Goal: Use online tool/utility: Utilize a website feature to perform a specific function

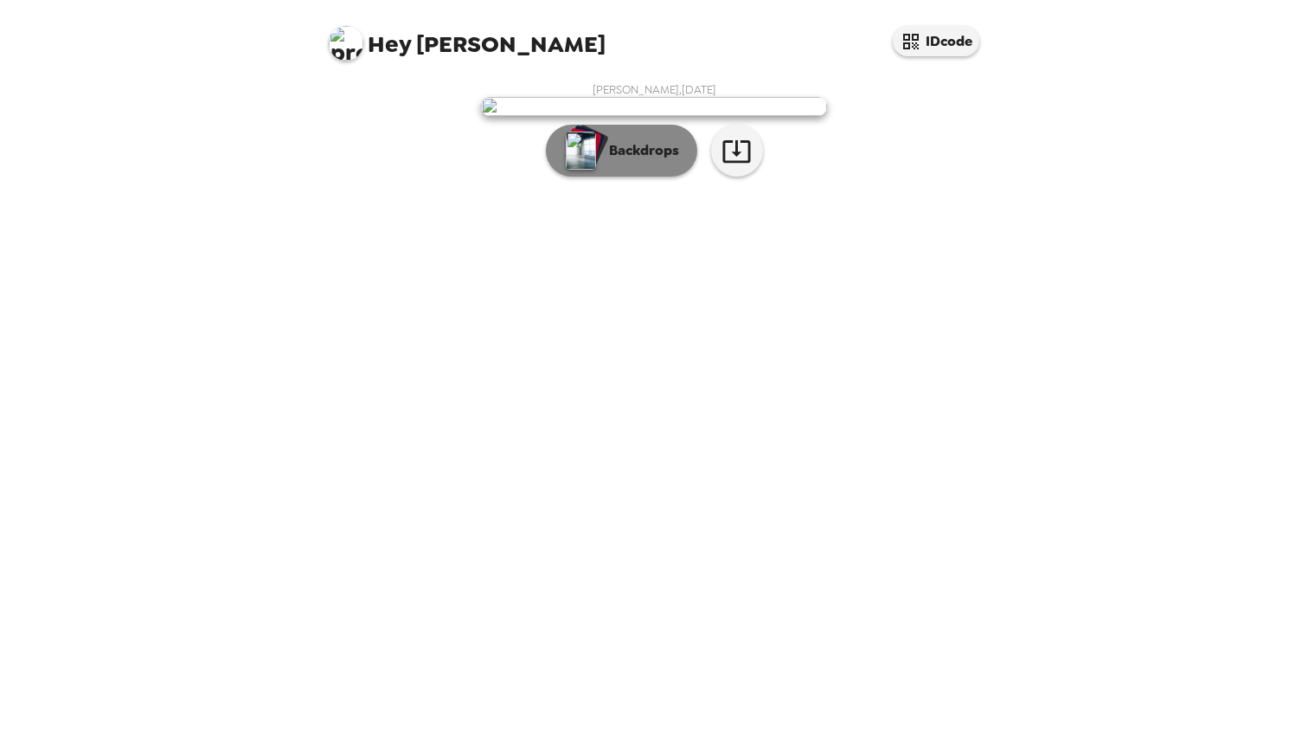
click at [621, 161] on p "Backdrops" at bounding box center [640, 150] width 79 height 21
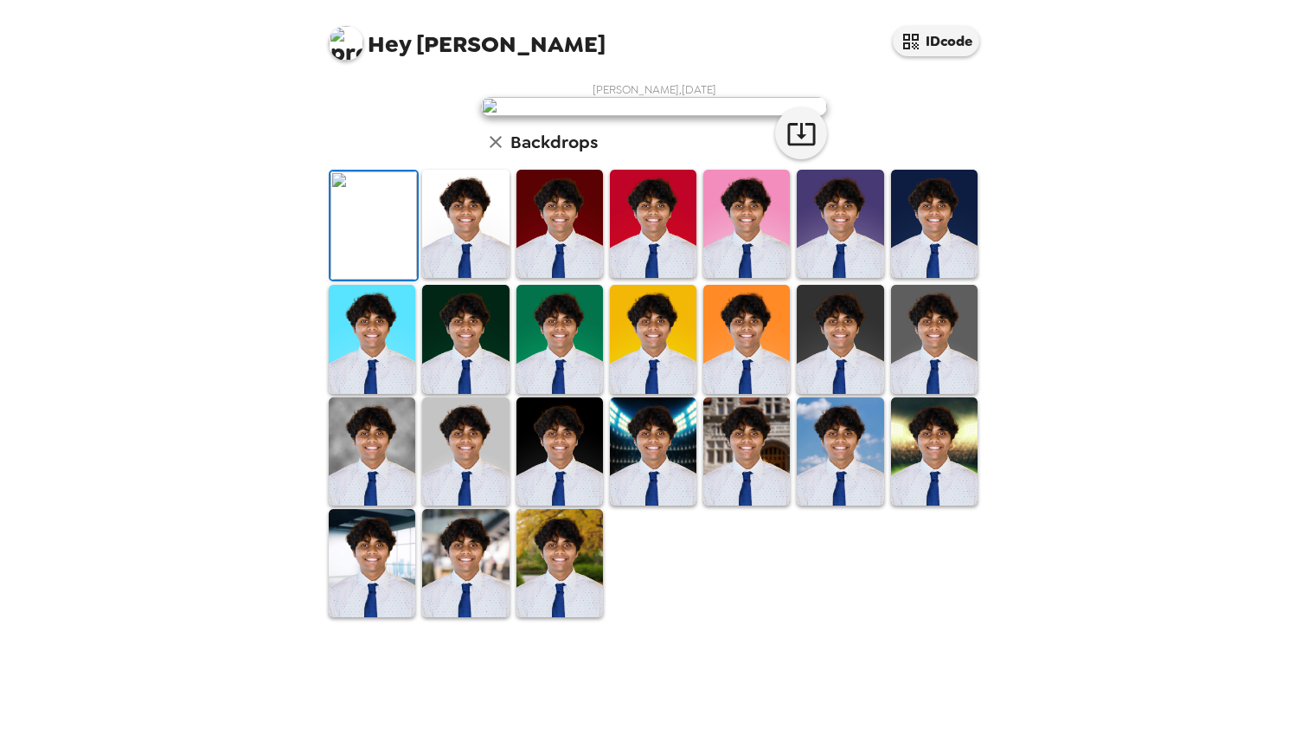
scroll to position [318, 0]
click at [475, 617] on img at bounding box center [465, 563] width 87 height 108
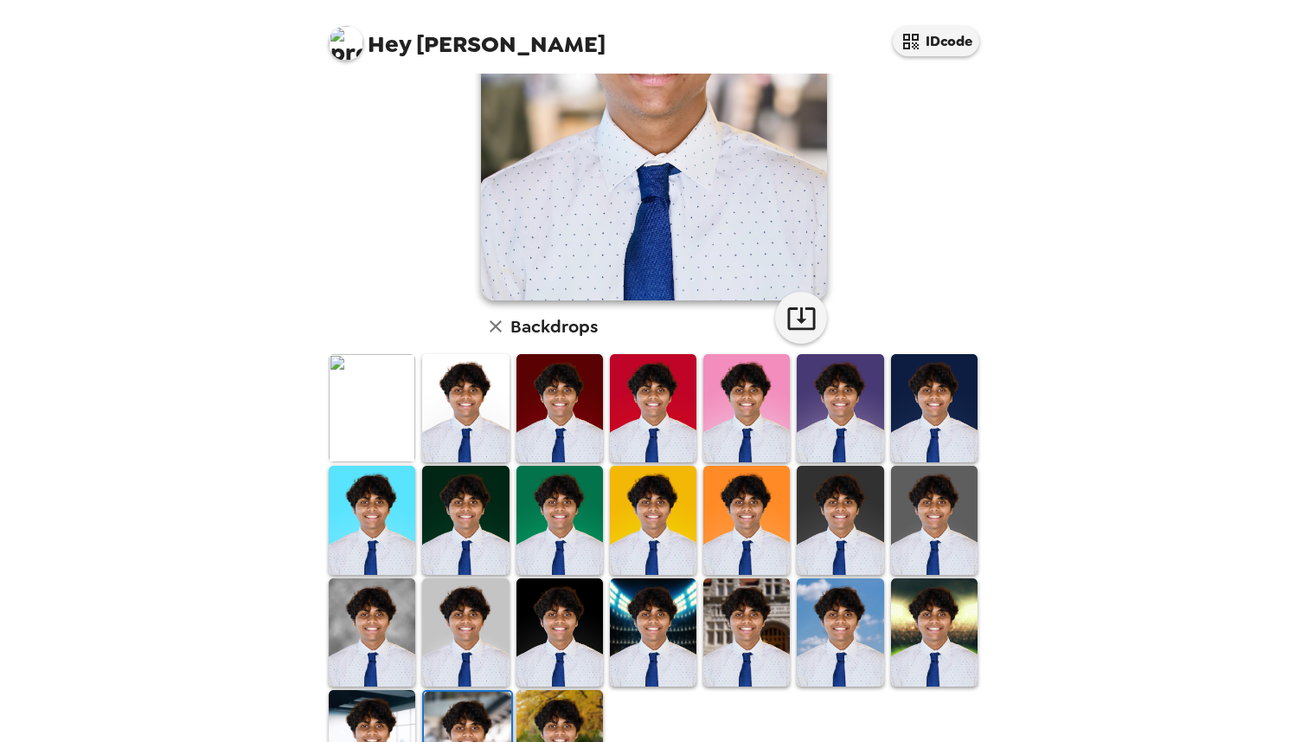
scroll to position [0, 0]
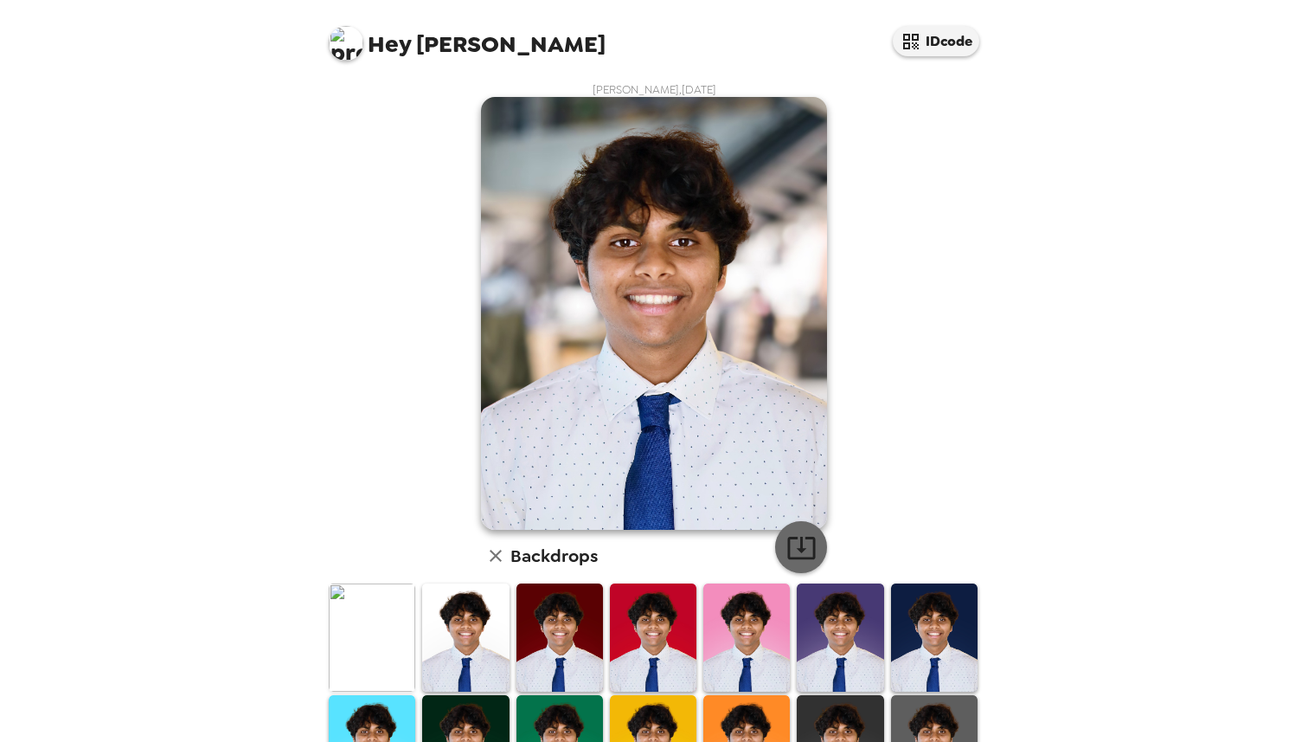
click at [812, 550] on icon "button" at bounding box center [802, 547] width 30 height 30
click at [299, 405] on div "Hey [PERSON_NAME] IDcode [PERSON_NAME] , [DATE] Backdrops" at bounding box center [654, 371] width 1308 height 742
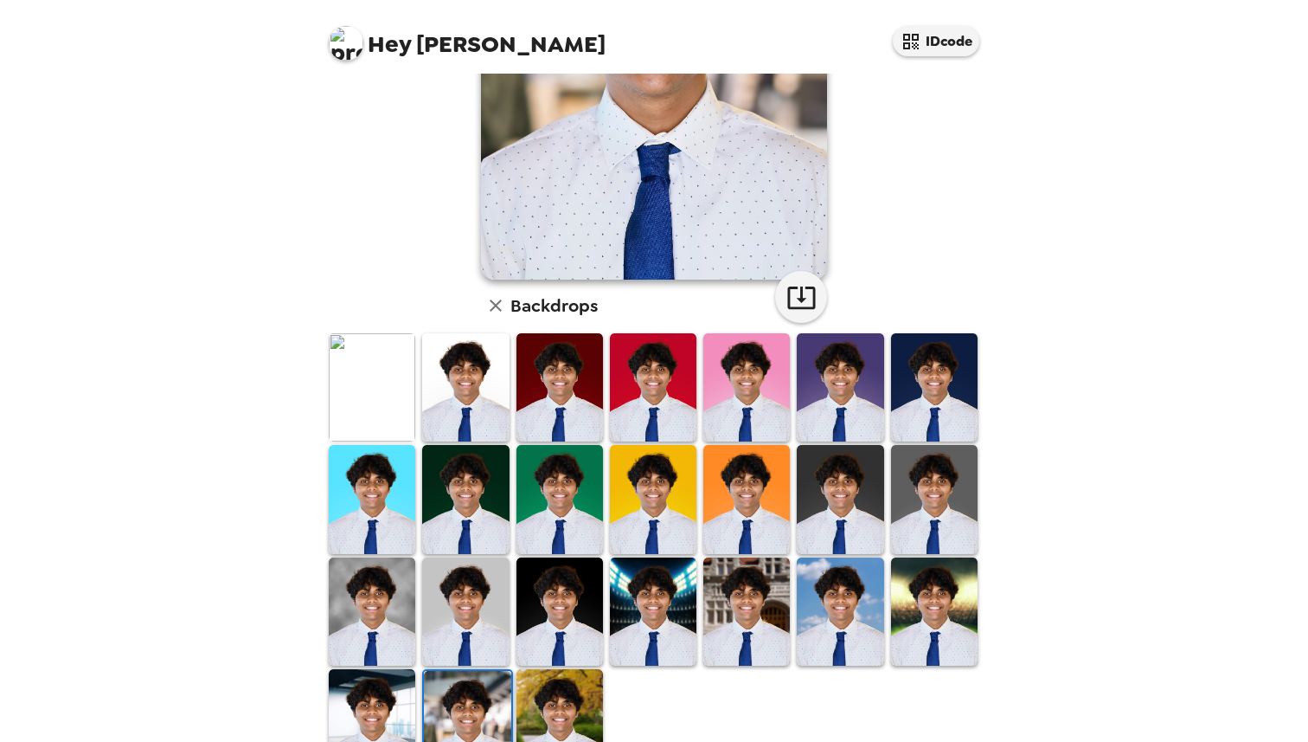
scroll to position [318, 0]
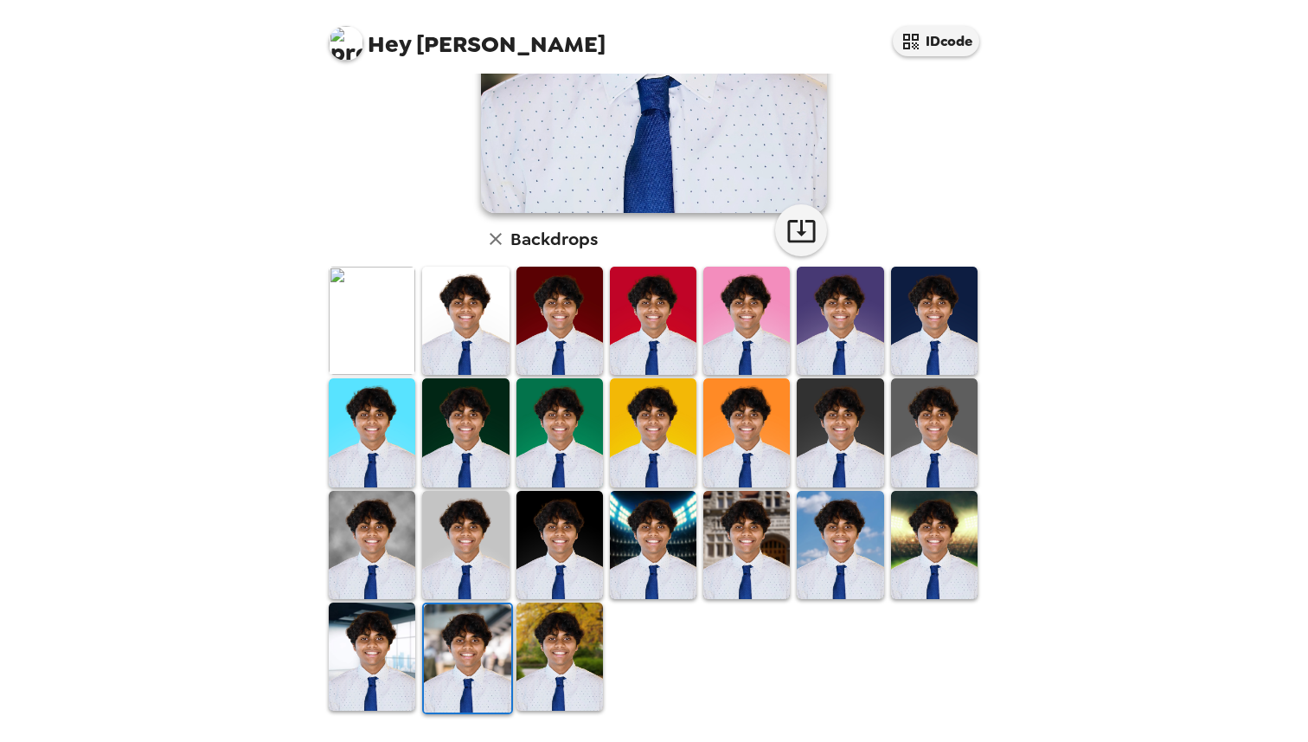
click at [366, 308] on img at bounding box center [372, 321] width 87 height 108
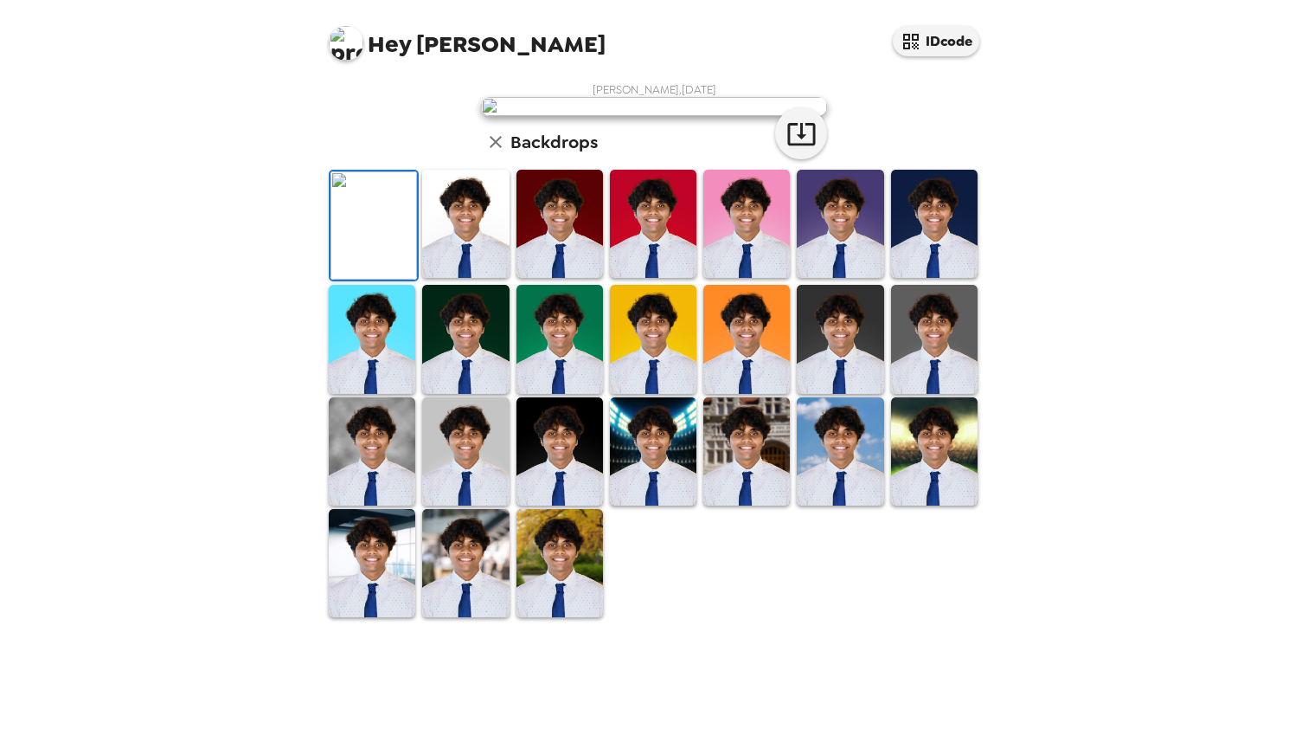
scroll to position [0, 0]
click at [795, 149] on icon "button" at bounding box center [802, 134] width 30 height 30
click at [1226, 280] on div "Hey [PERSON_NAME] IDcode [PERSON_NAME] , [DATE] Backdrops" at bounding box center [654, 371] width 1308 height 742
click at [747, 7] on div "Hey [PERSON_NAME] IDcode" at bounding box center [654, 37] width 692 height 74
click at [746, 19] on div "Hey [PERSON_NAME] IDcode" at bounding box center [654, 37] width 692 height 74
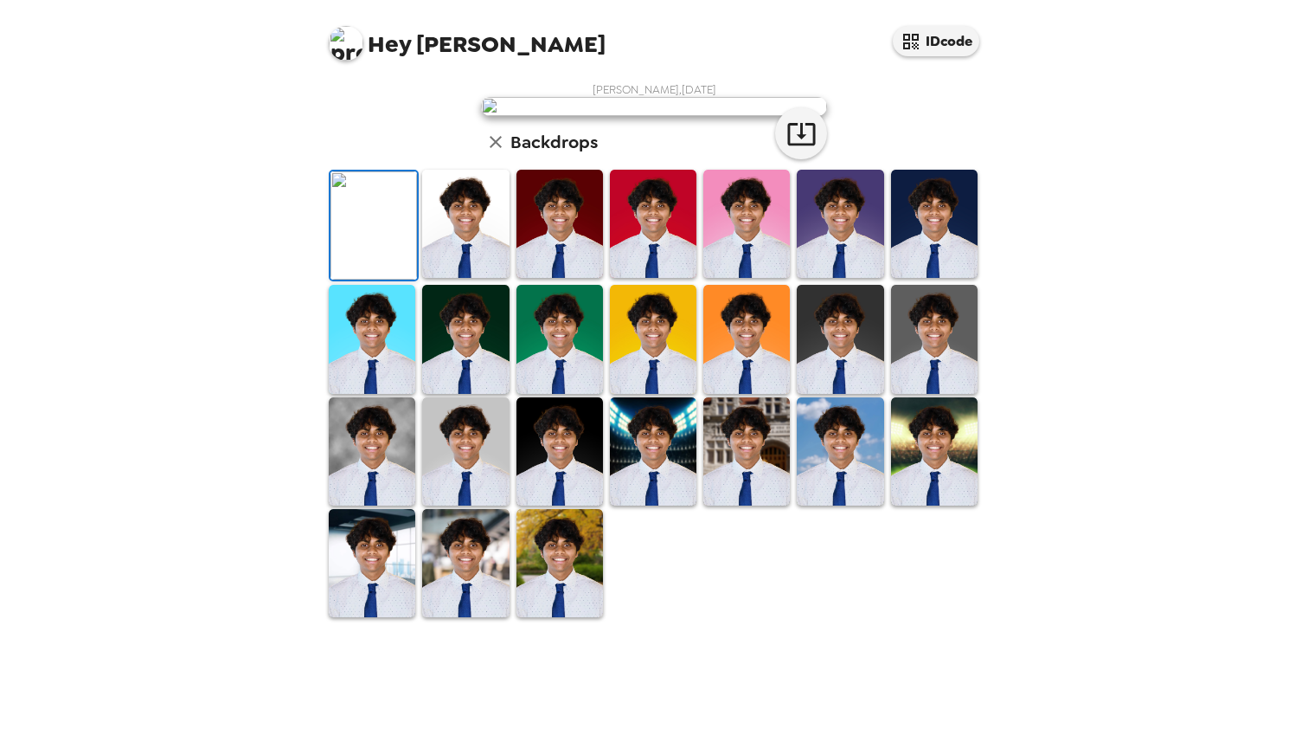
scroll to position [318, 0]
click at [372, 617] on img at bounding box center [372, 563] width 87 height 108
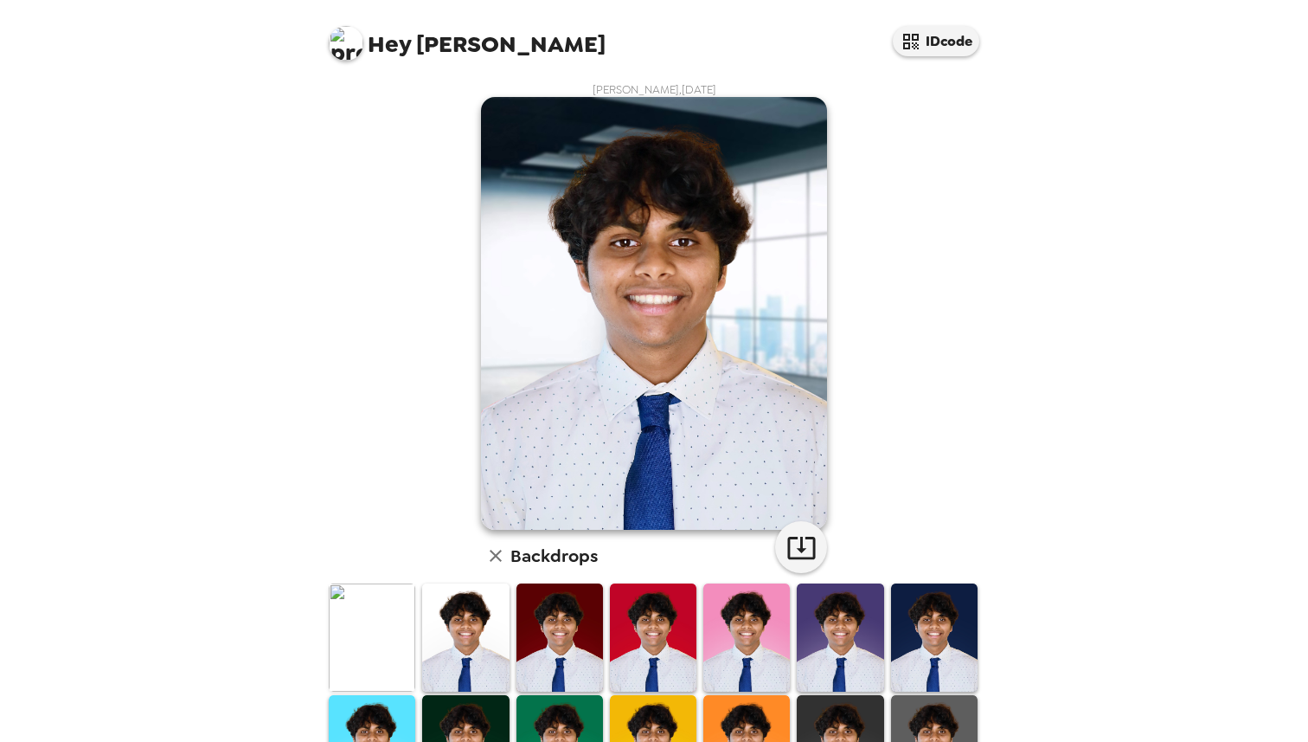
scroll to position [6, 0]
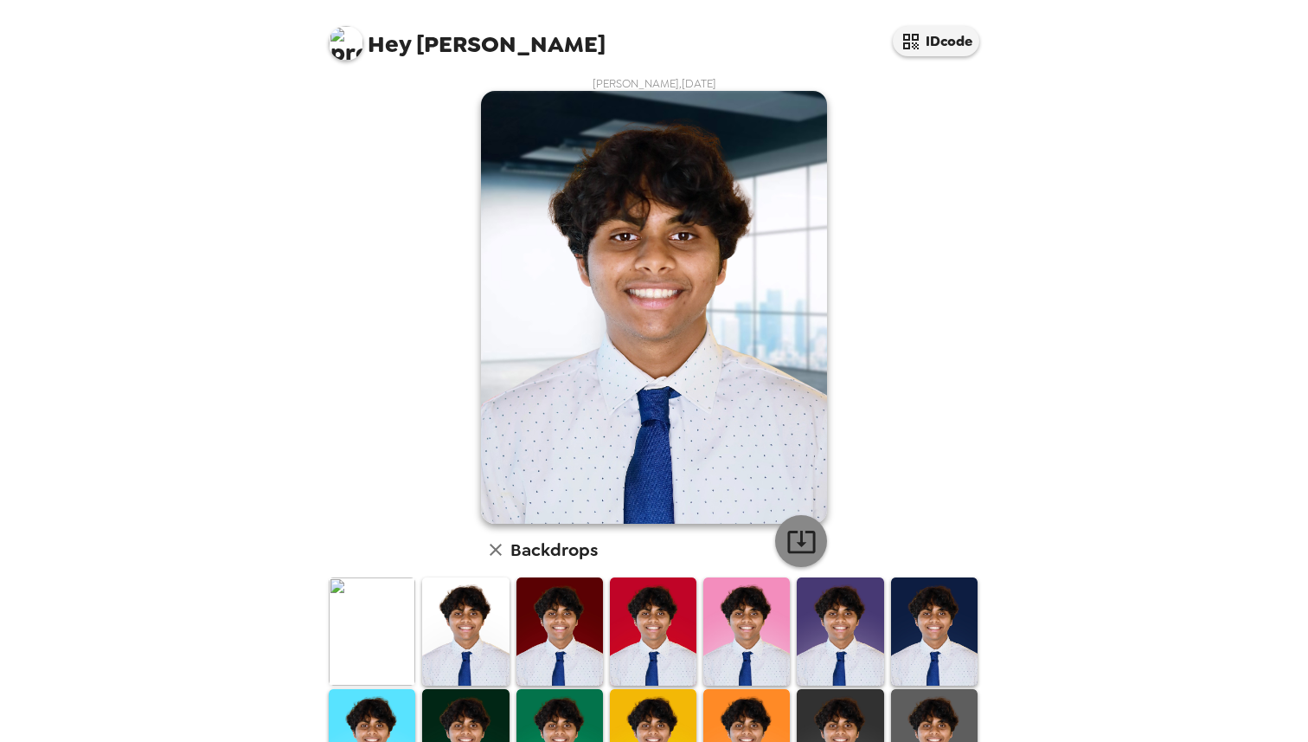
click at [793, 550] on icon "button" at bounding box center [802, 541] width 30 height 30
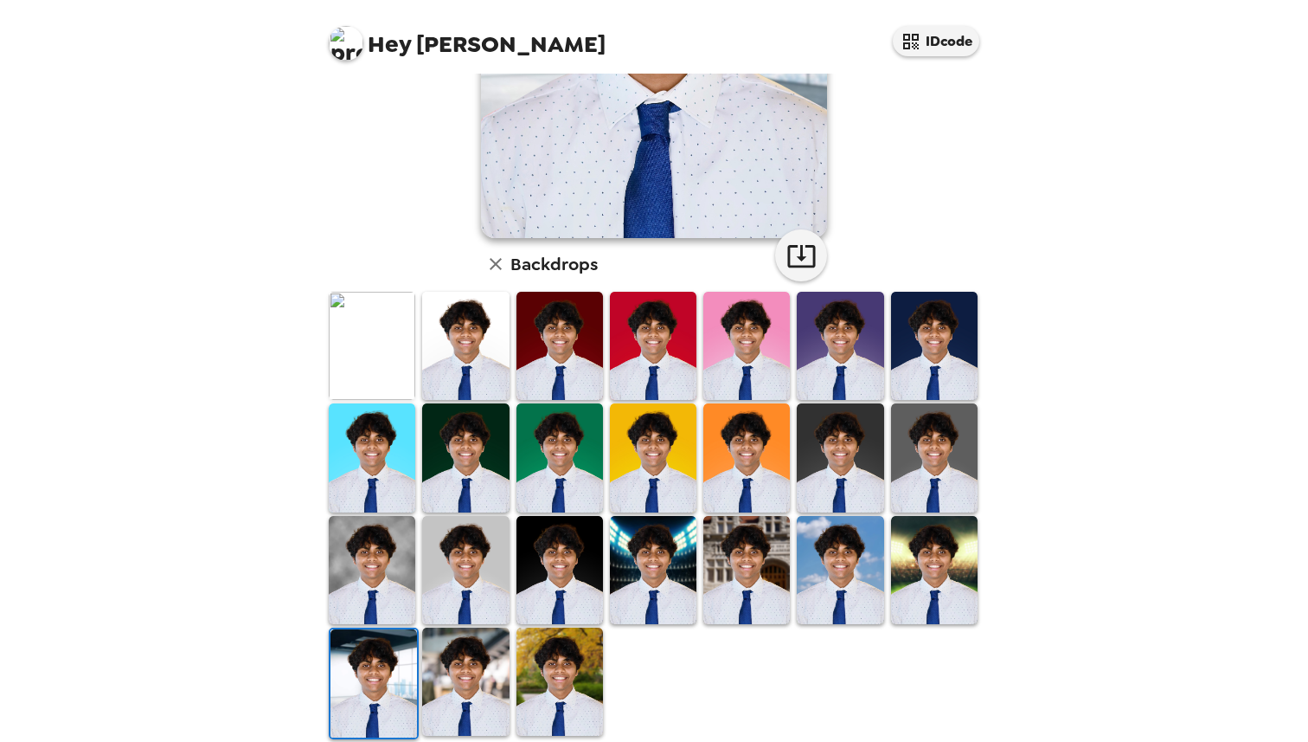
scroll to position [318, 0]
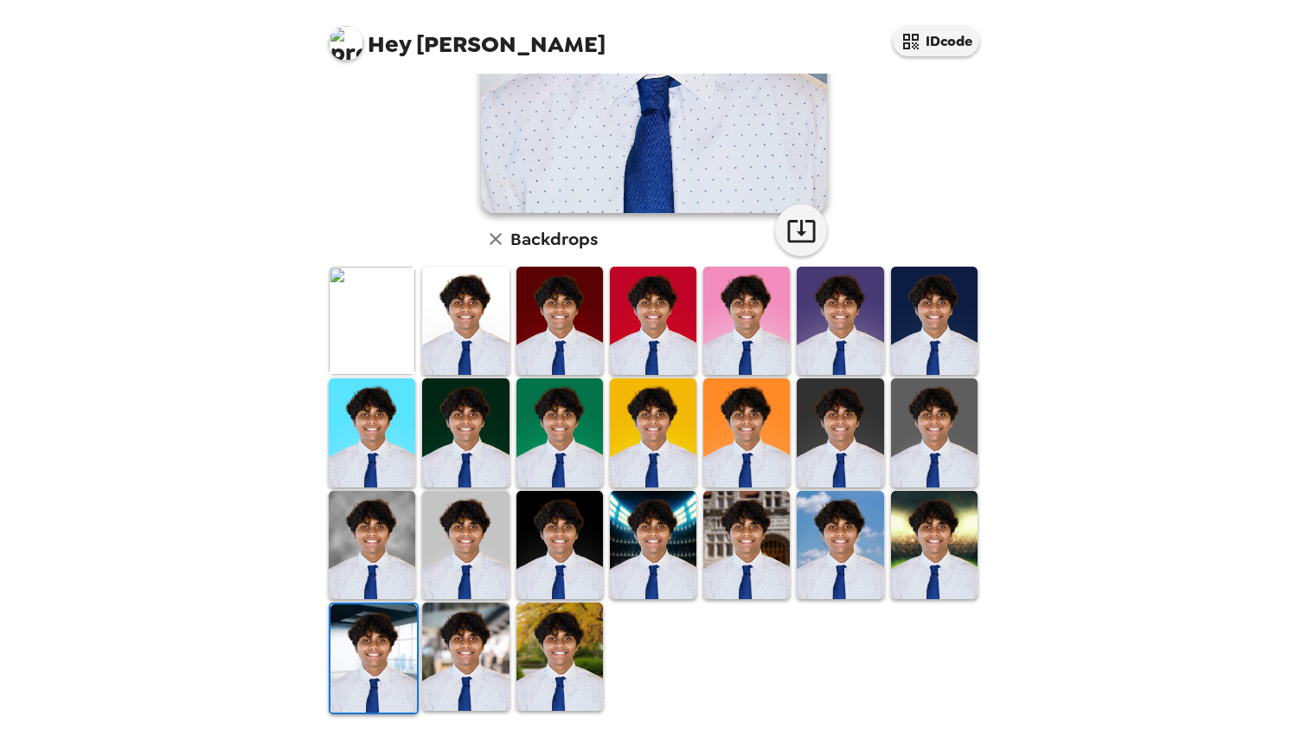
click at [582, 548] on img at bounding box center [560, 545] width 87 height 108
